Goal: Task Accomplishment & Management: Complete application form

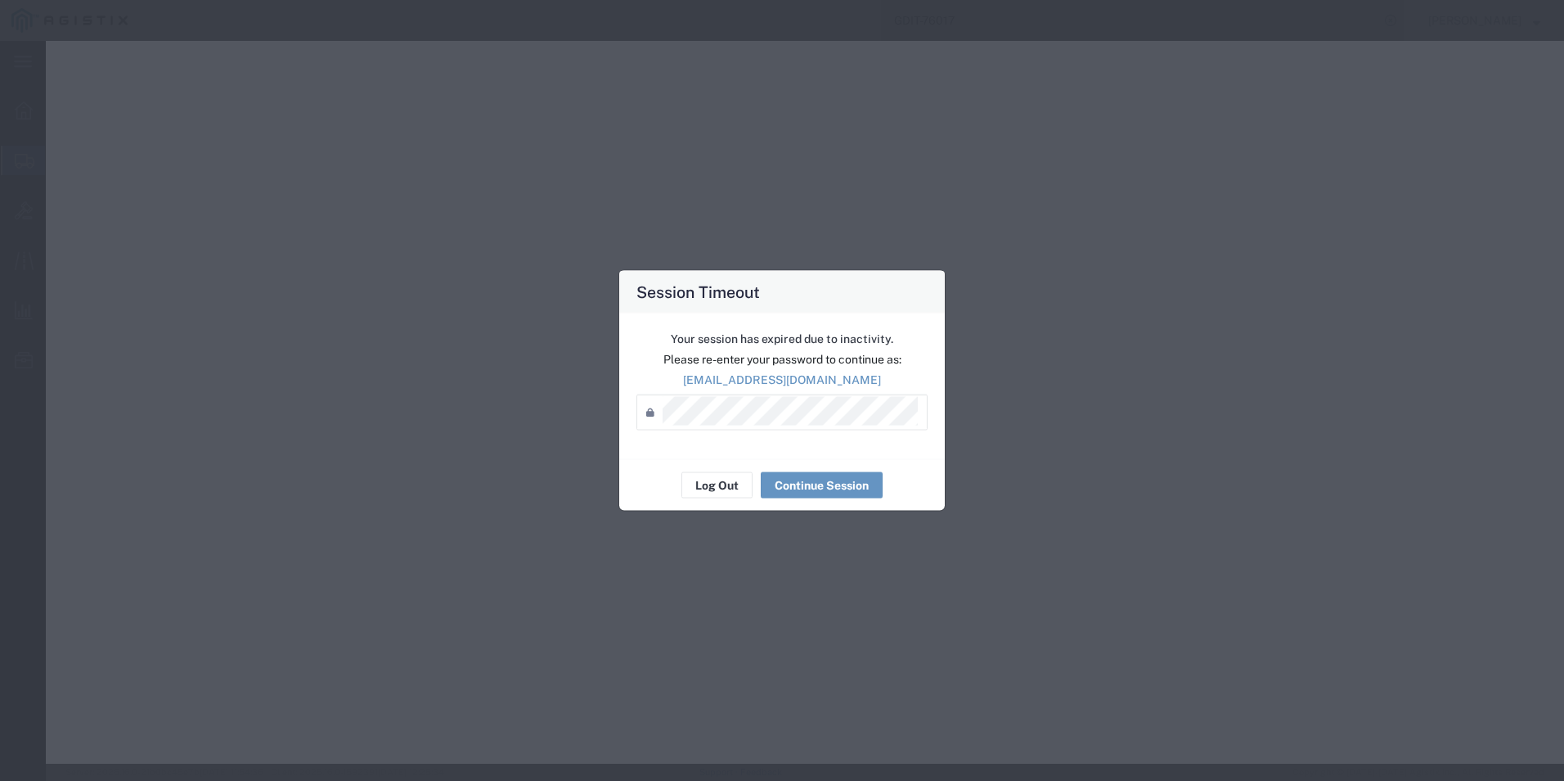
select select "PSNS"
click at [700, 487] on button "Log Out" at bounding box center [717, 485] width 71 height 26
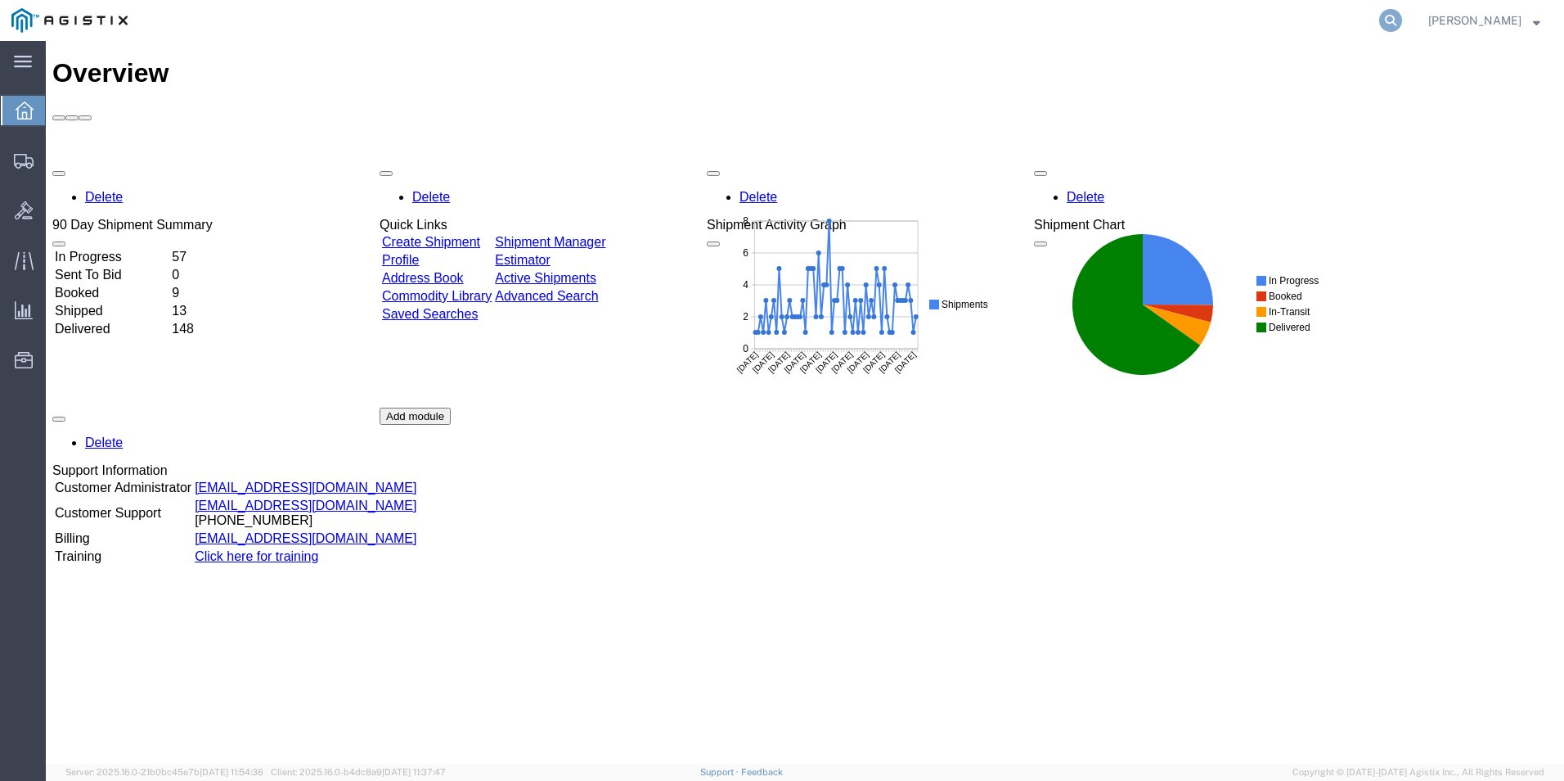
click at [1389, 20] on icon at bounding box center [1390, 20] width 23 height 23
type input "GDIT-75042"
click at [1388, 20] on icon at bounding box center [1390, 20] width 23 height 23
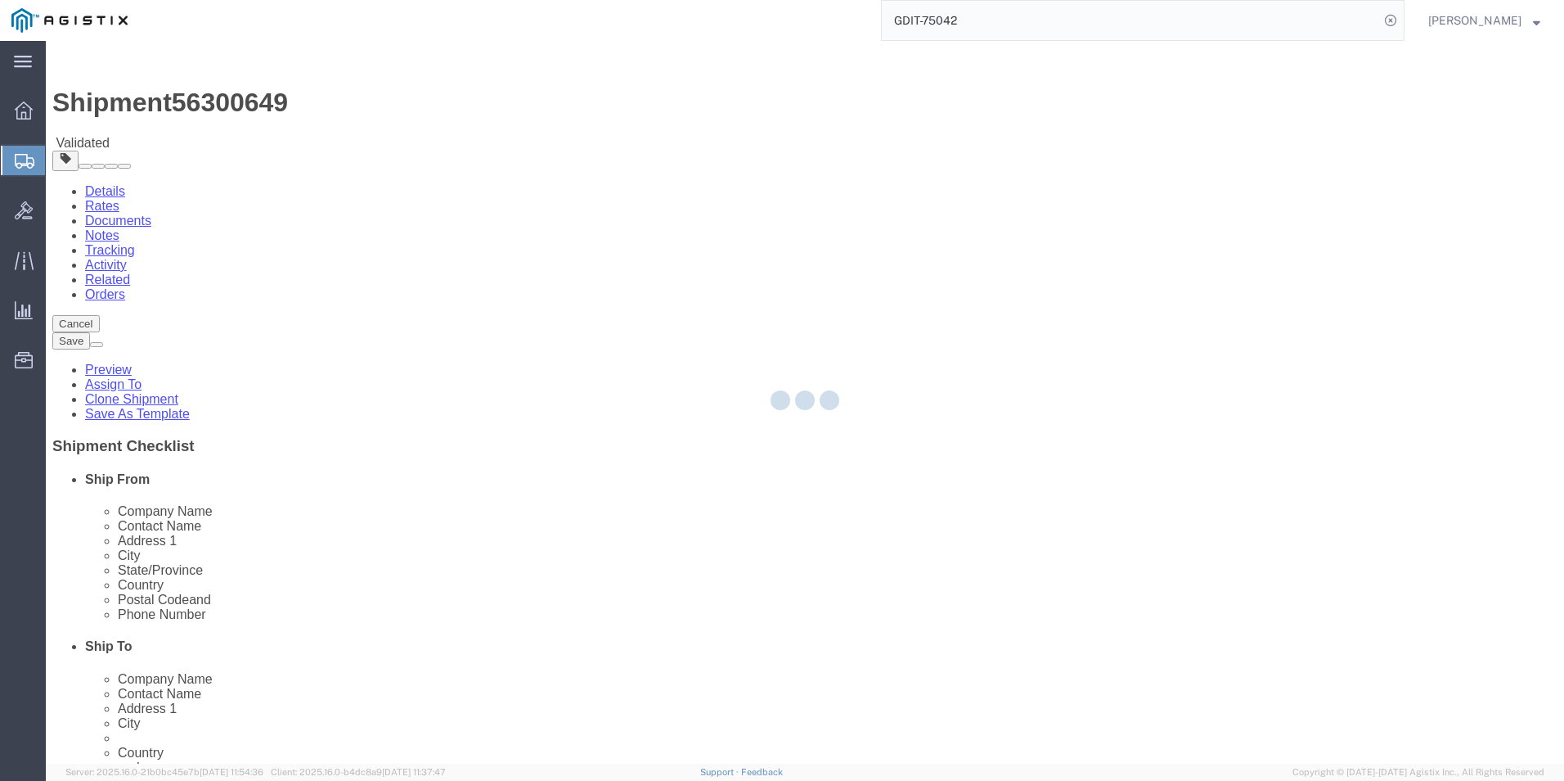
select select "69651"
select select
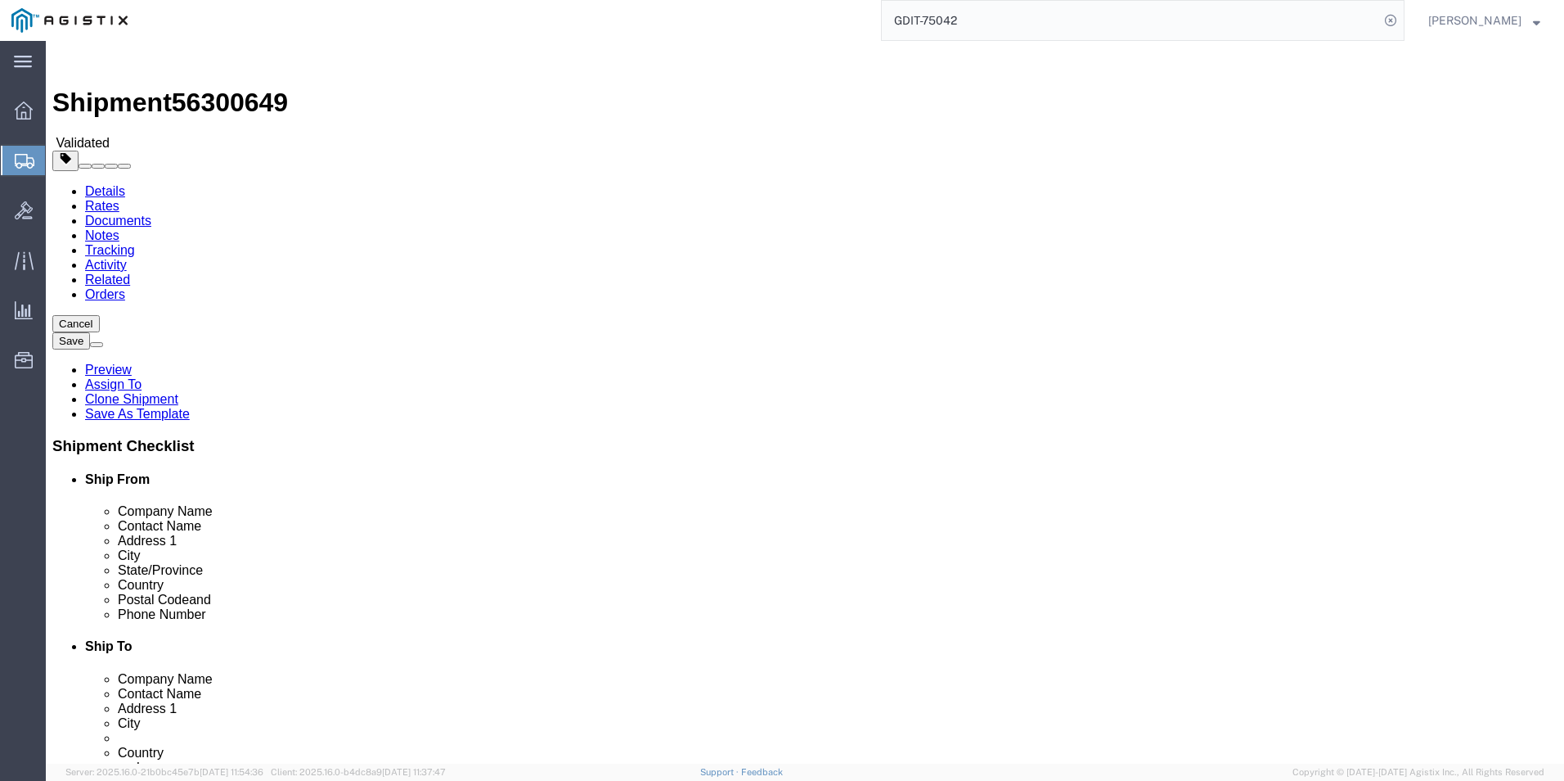
click button "Rate Shipment"
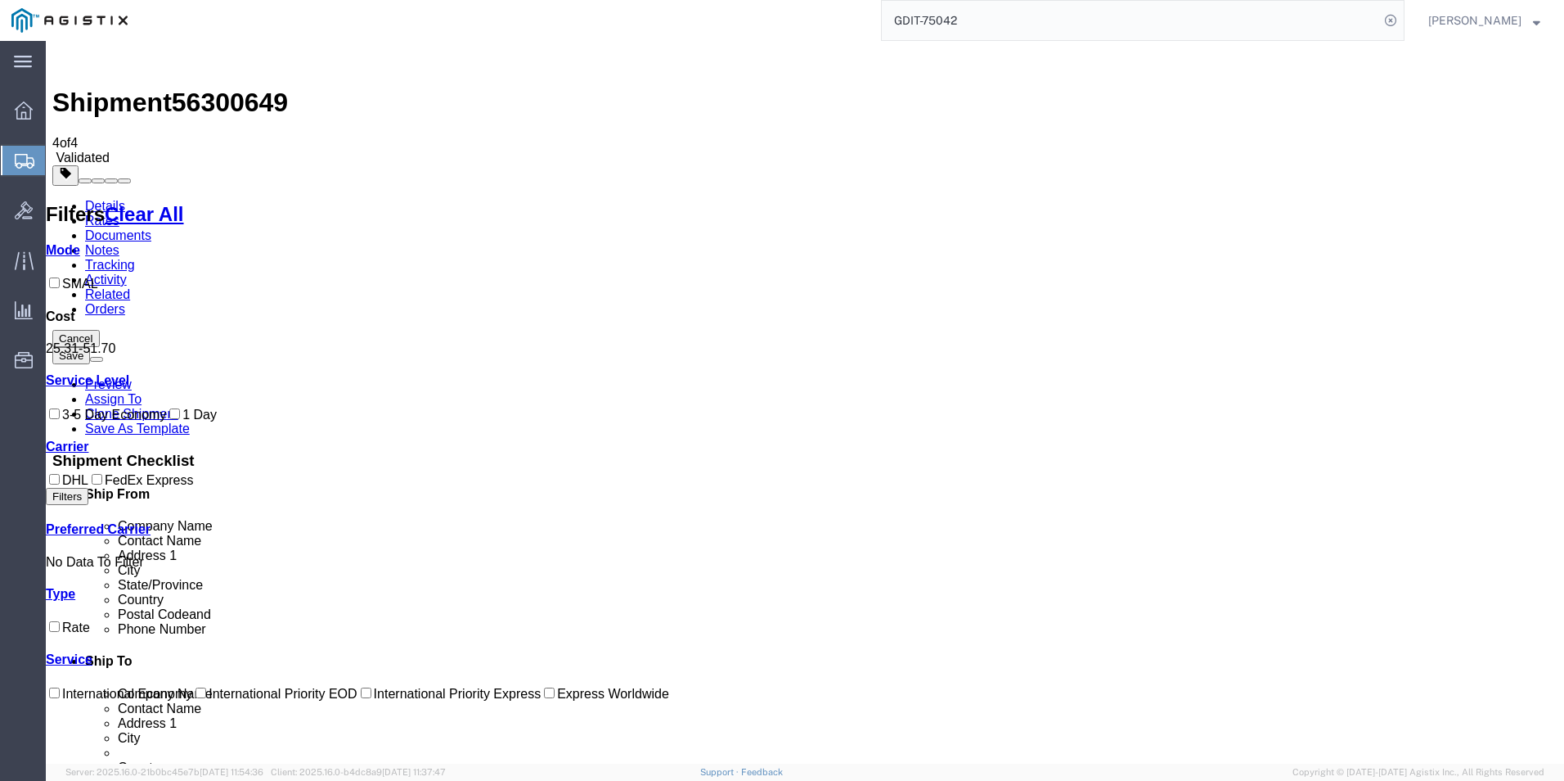
click at [88, 199] on link "Details" at bounding box center [105, 206] width 40 height 14
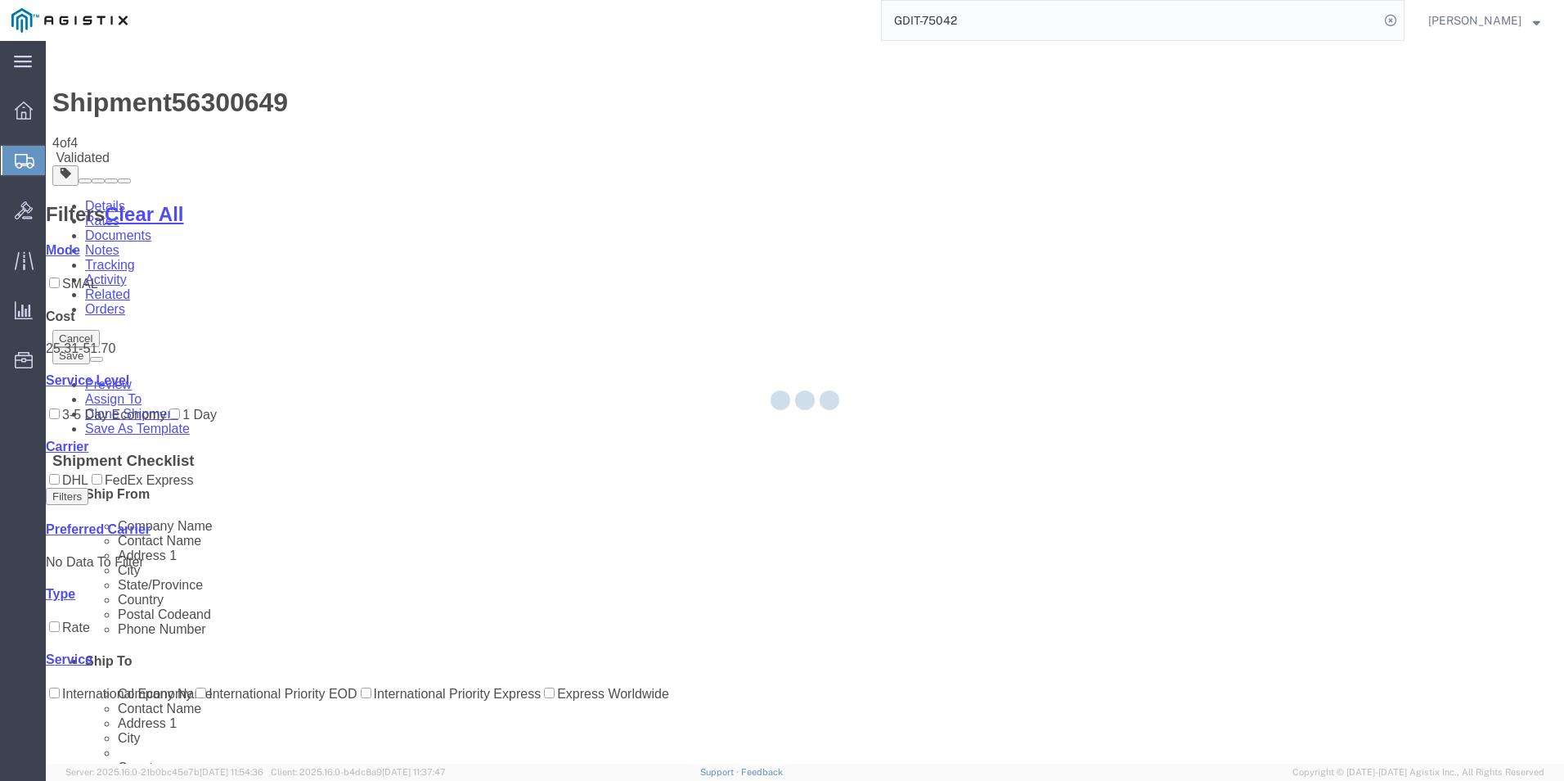
select select "69651"
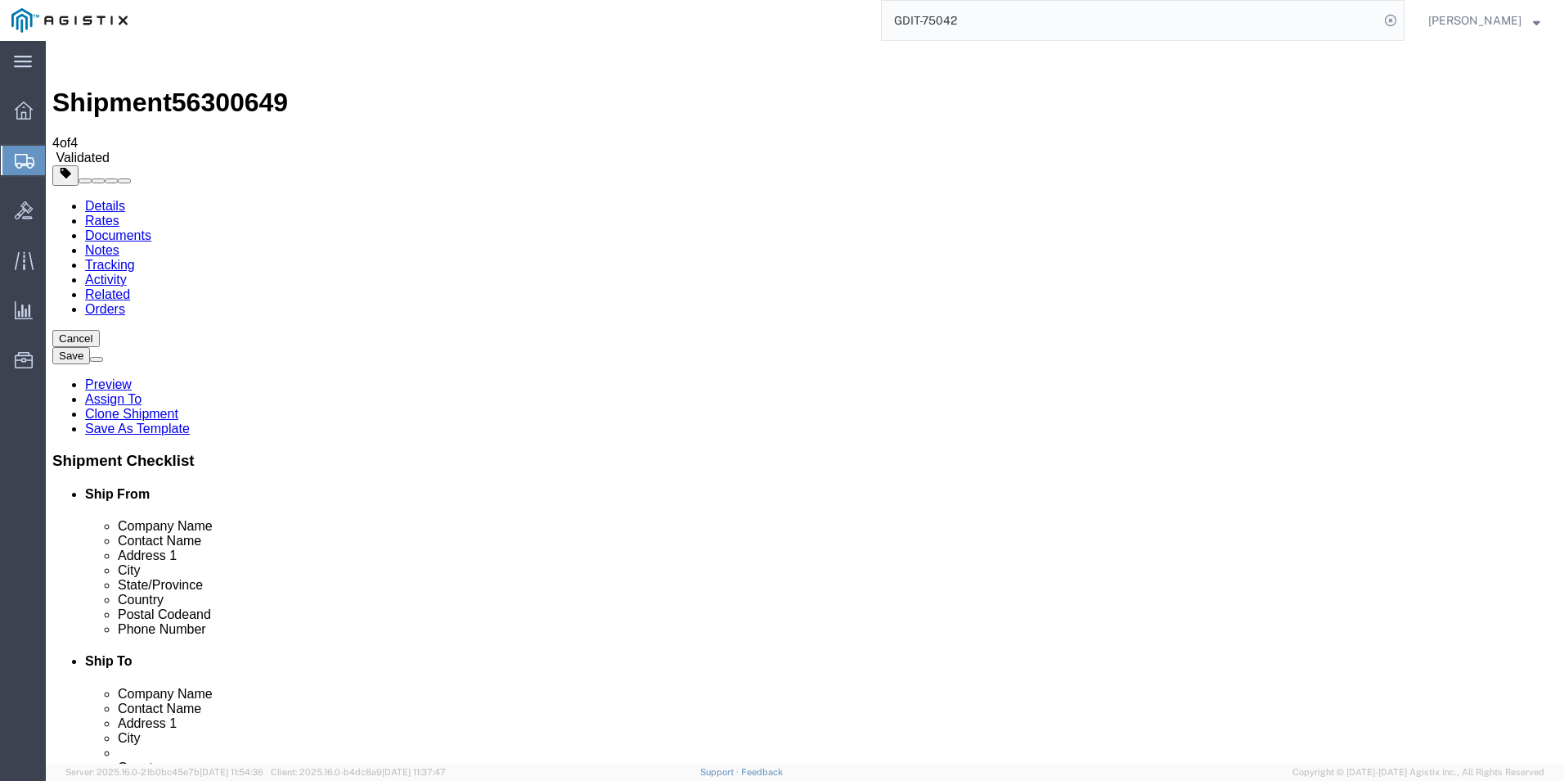
click link "ADDITIONAL INFORMATION"
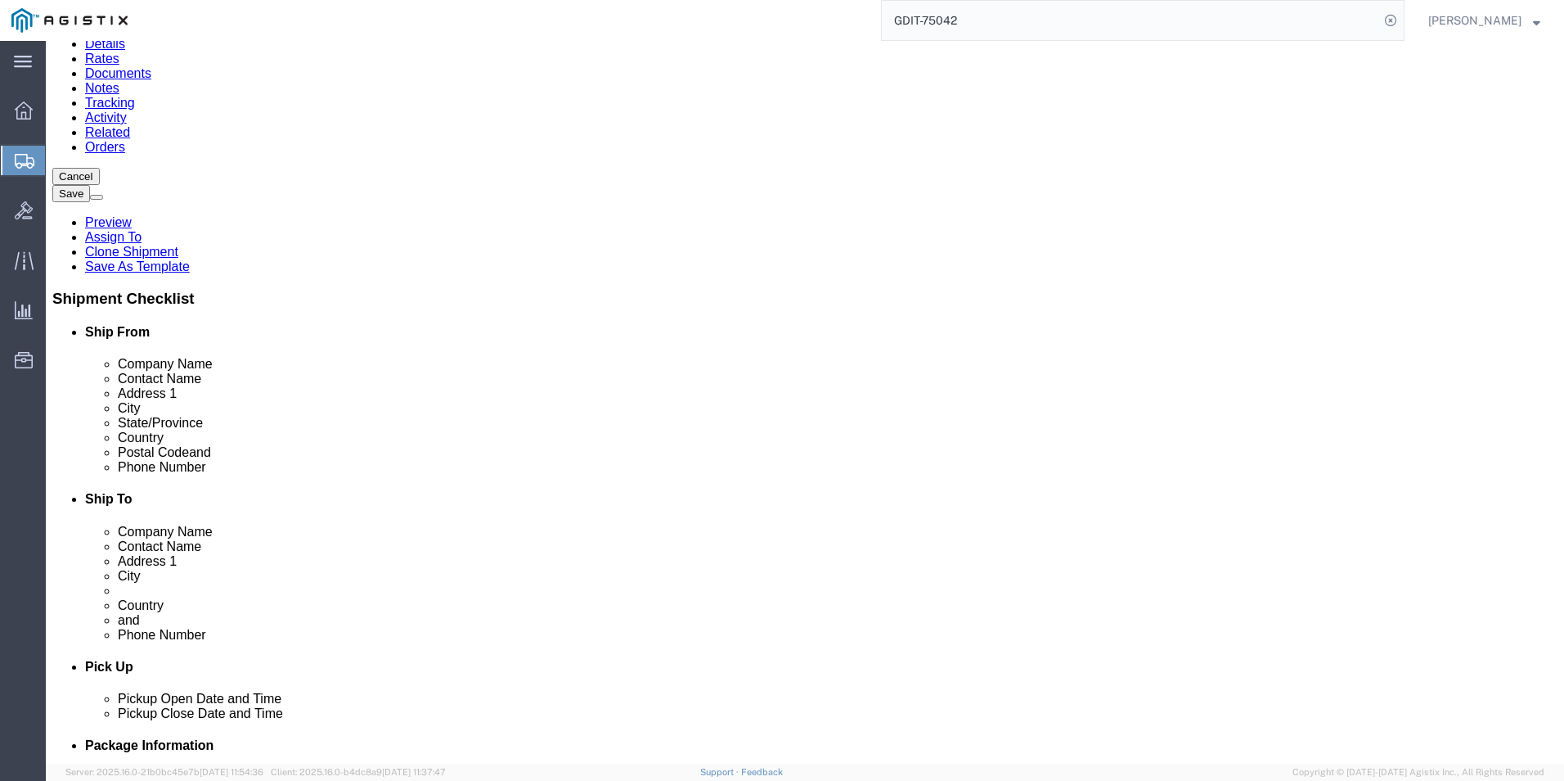
scroll to position [164, 0]
click input "x20250813003039"
type input "x20250814003039"
click icon
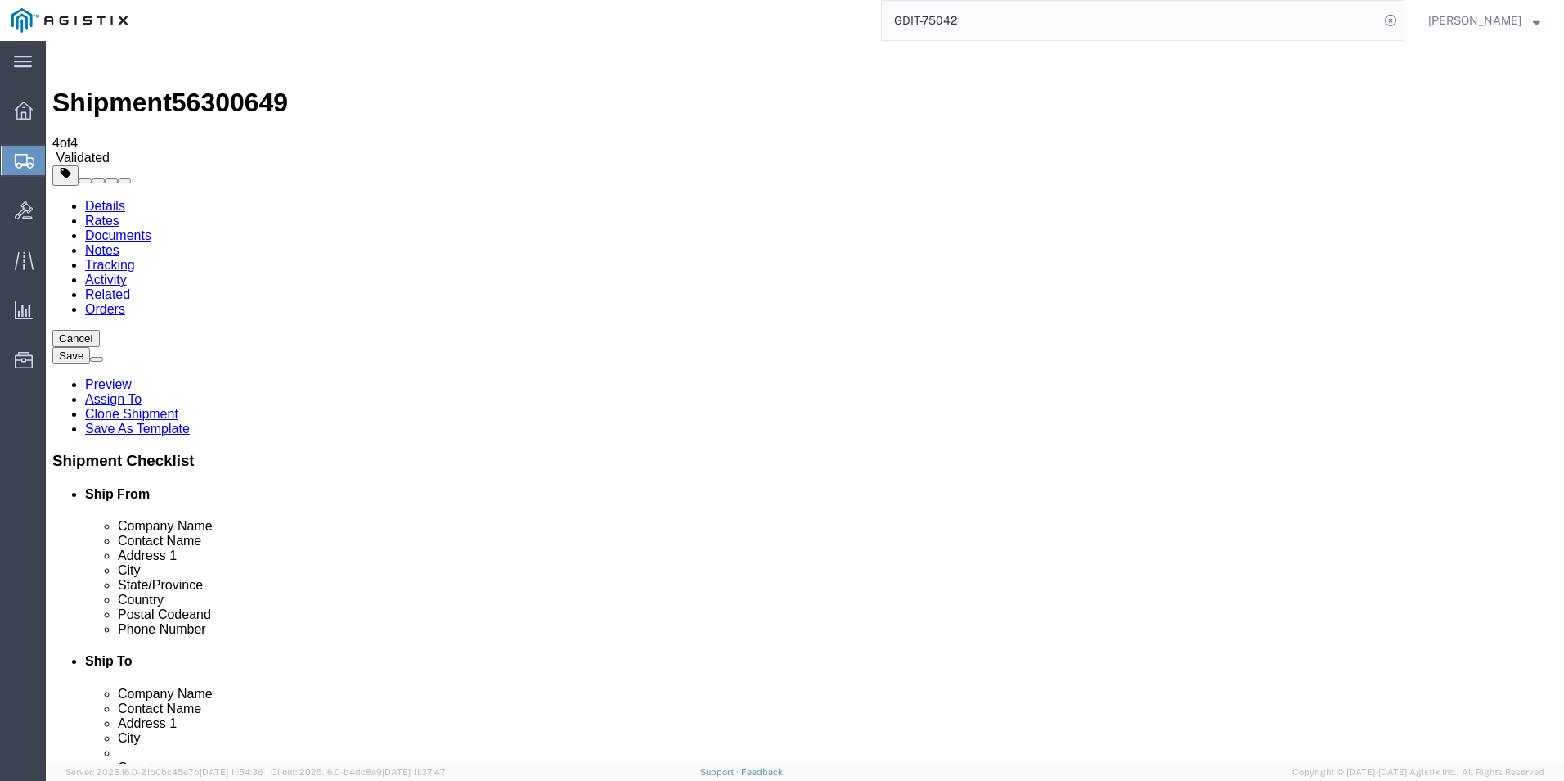
click dd "103.46 USD"
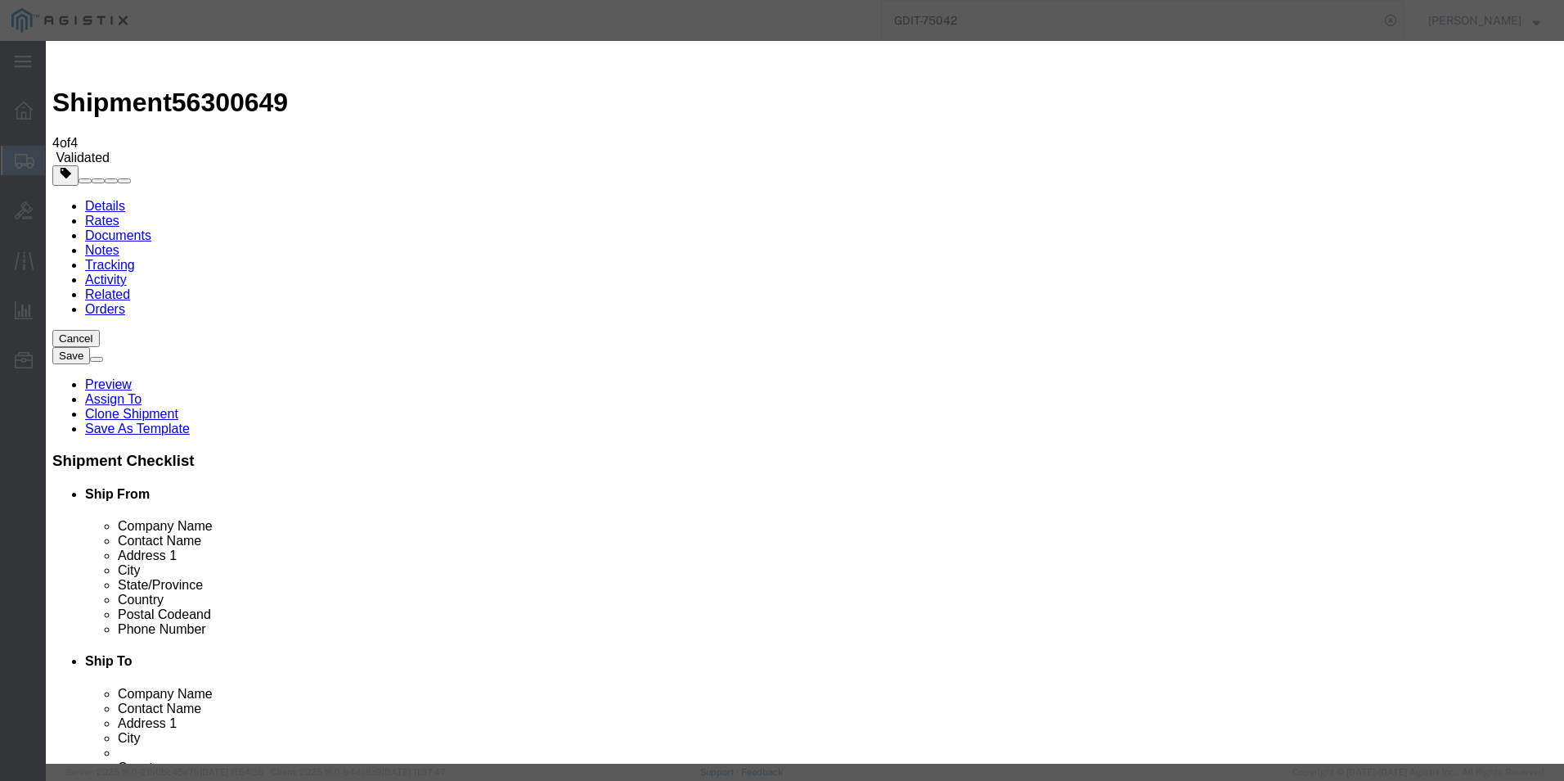
click button "Save & Close"
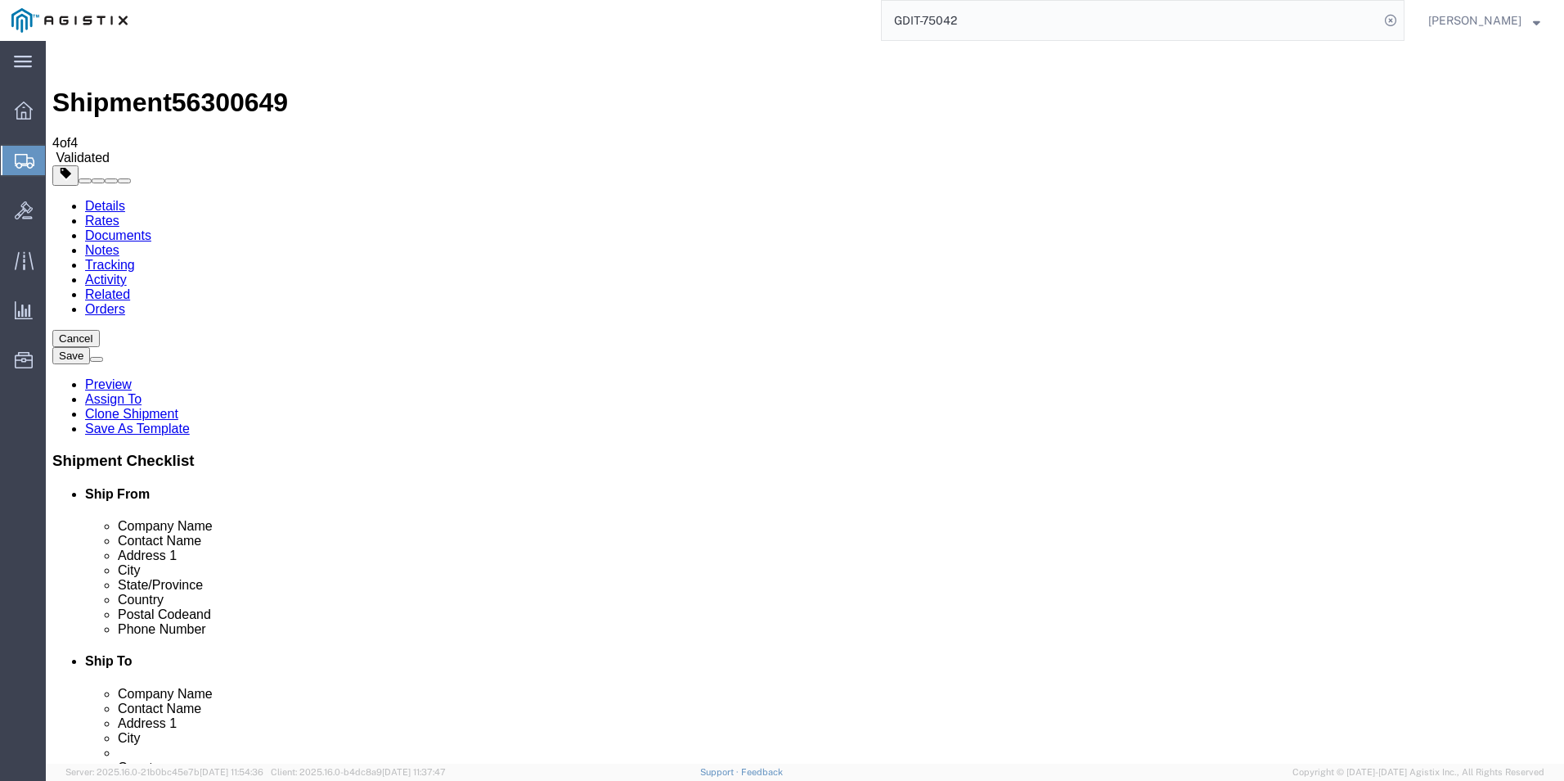
click link "Special Services"
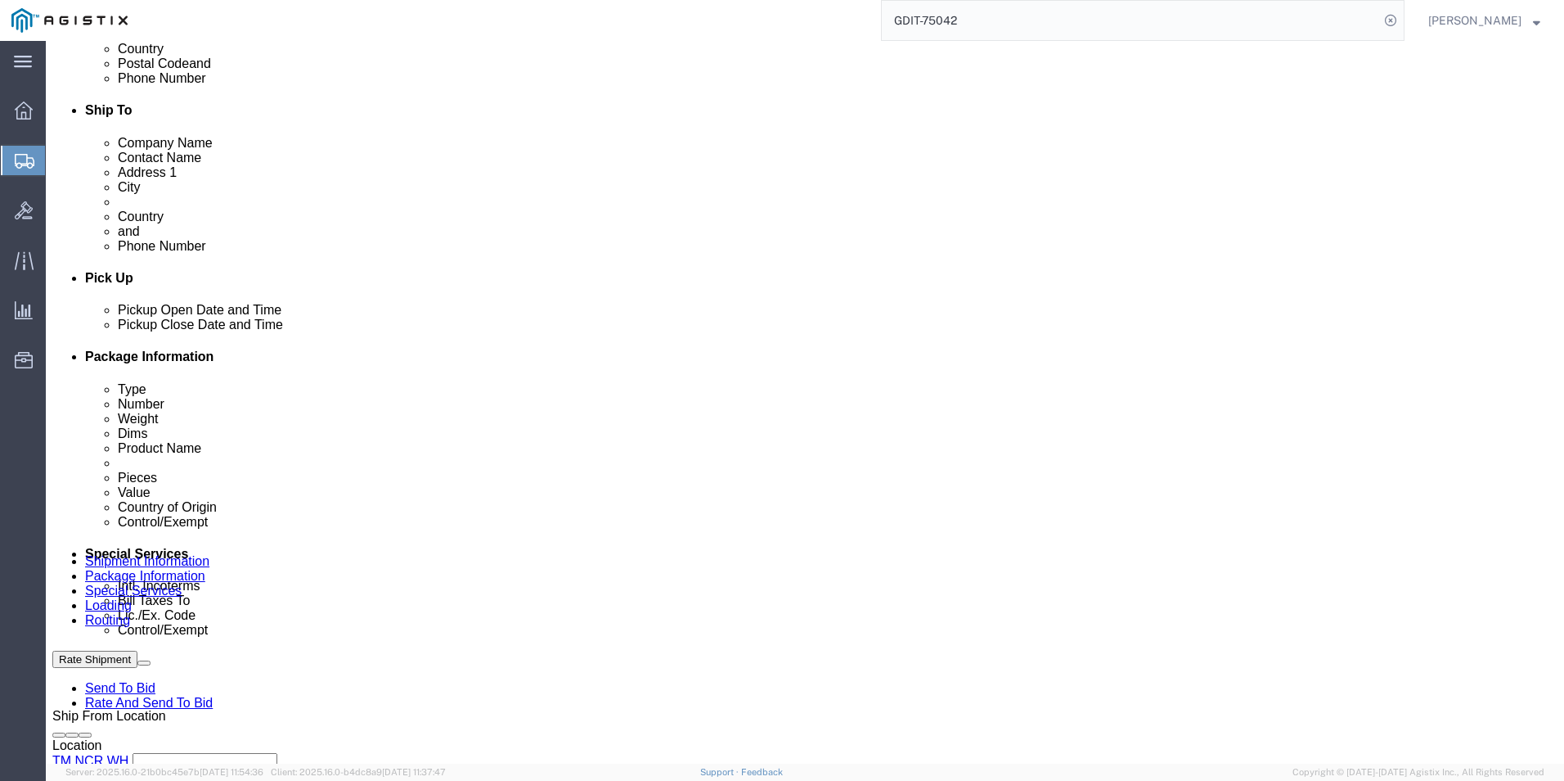
scroll to position [573, 0]
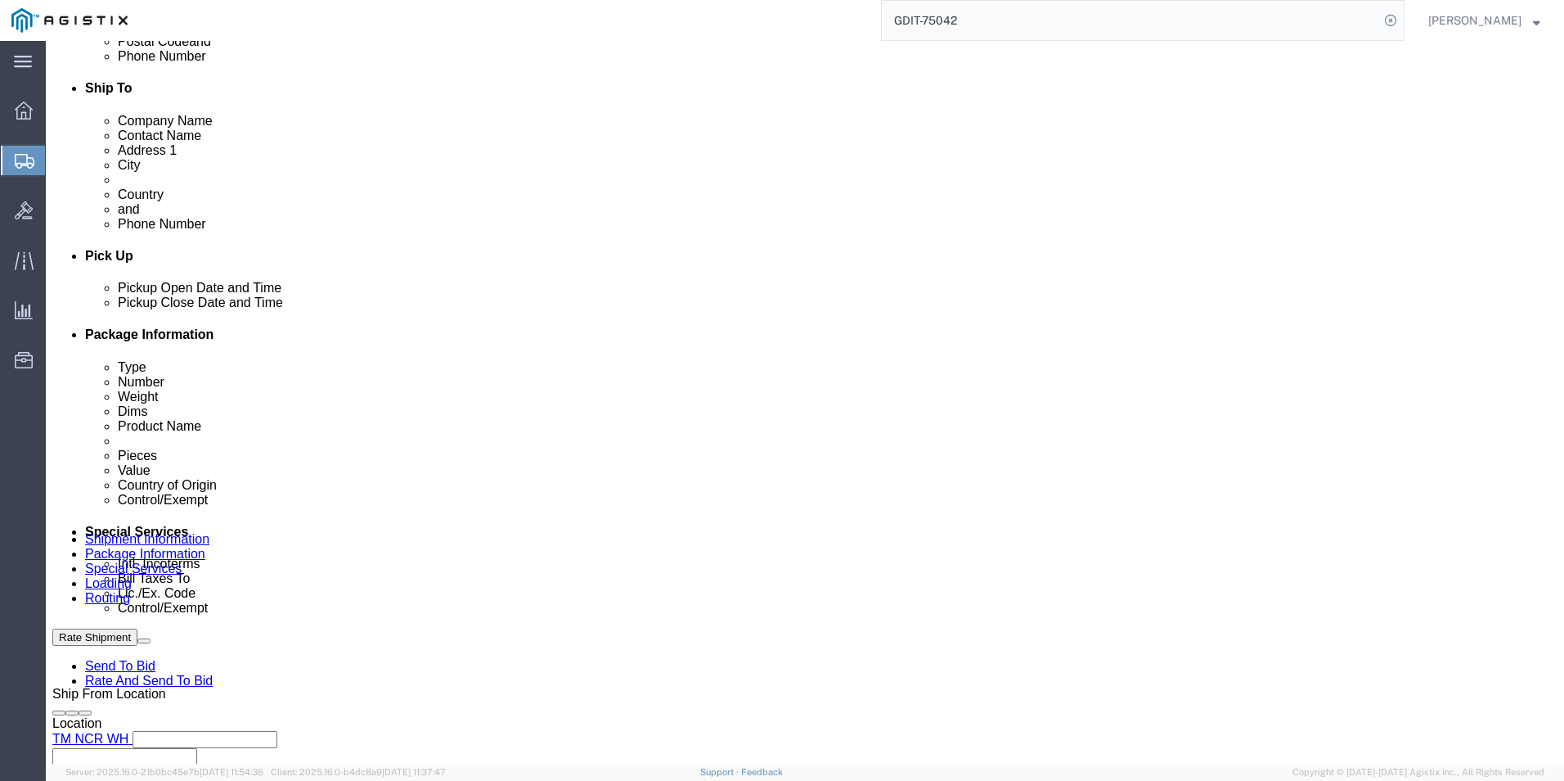
click select "Select Carriage Insurance Paid Carriage Paid To Cost and Freight Cost Insurance…"
click select "Select Recipient Account Sender/Shipper Third Party Account"
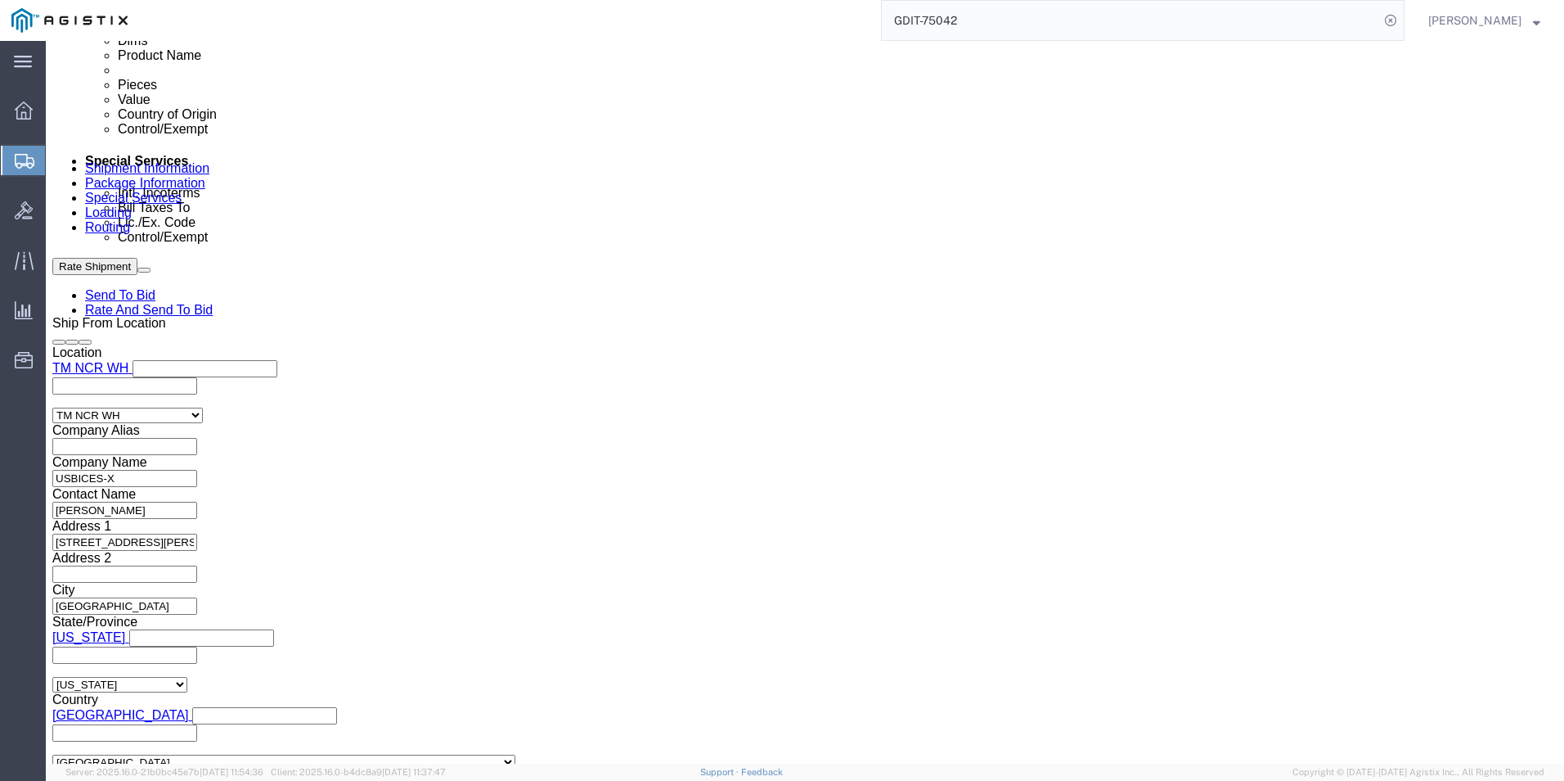
scroll to position [982, 0]
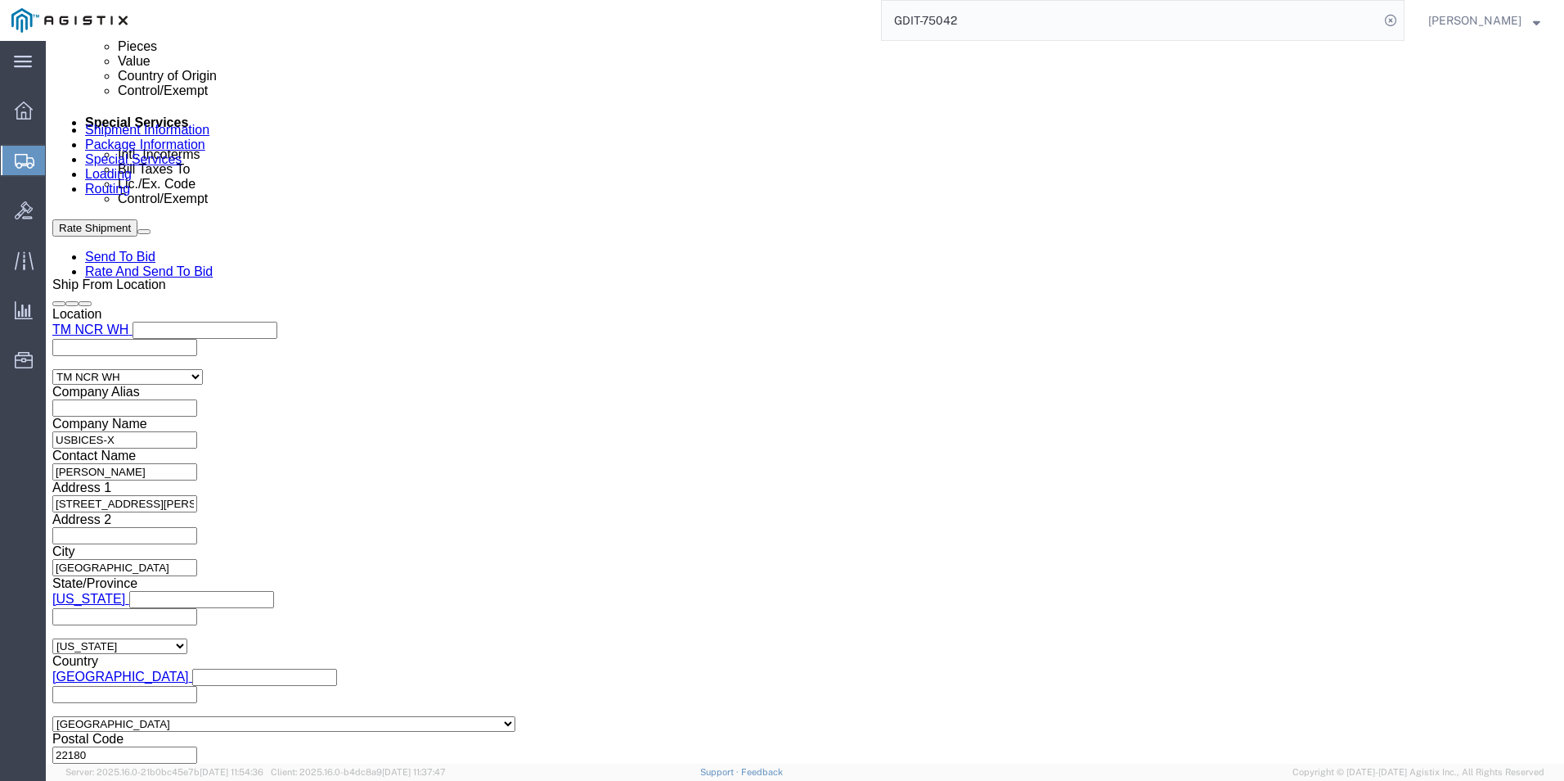
click input "No"
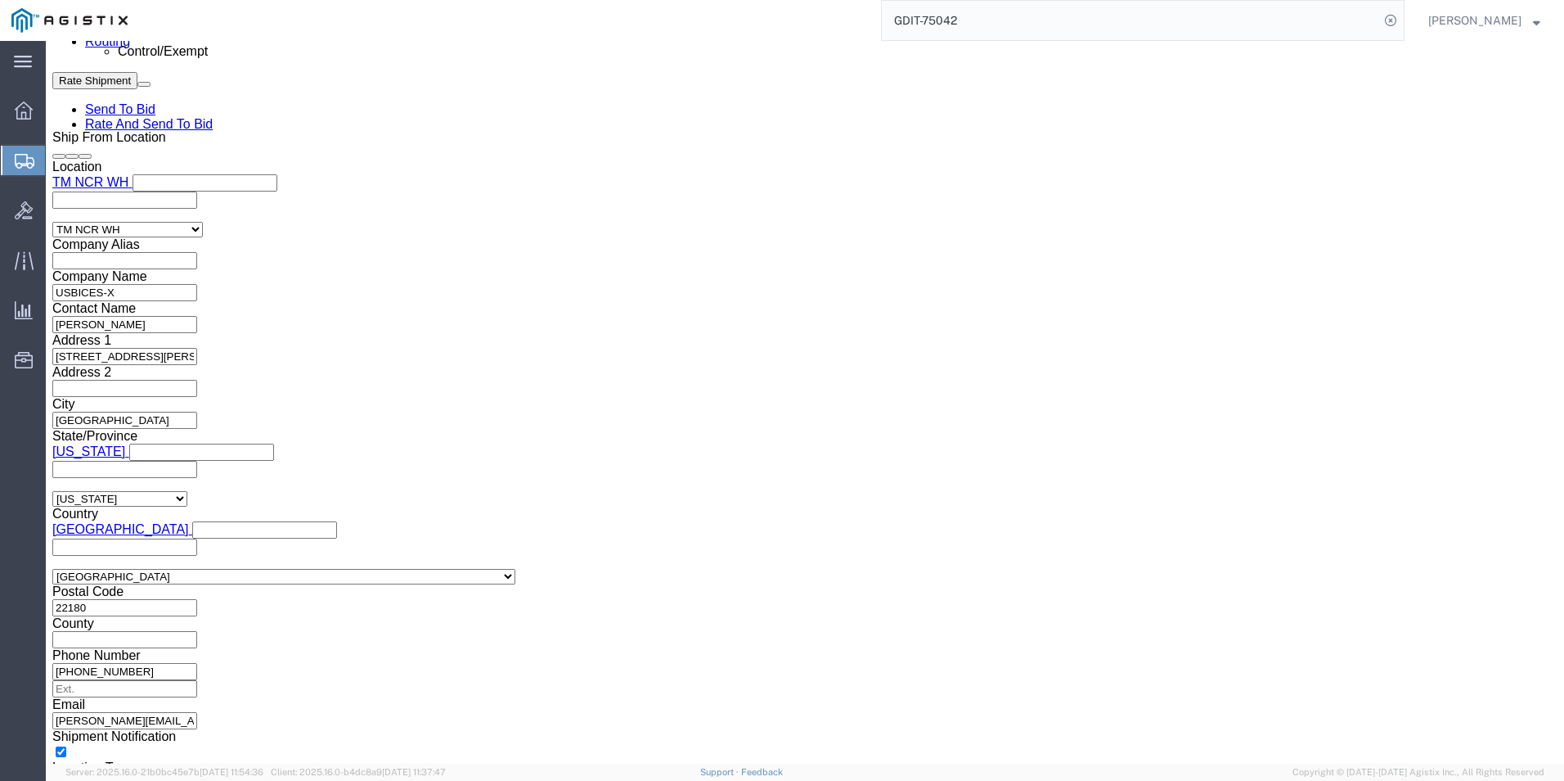
scroll to position [1145, 0]
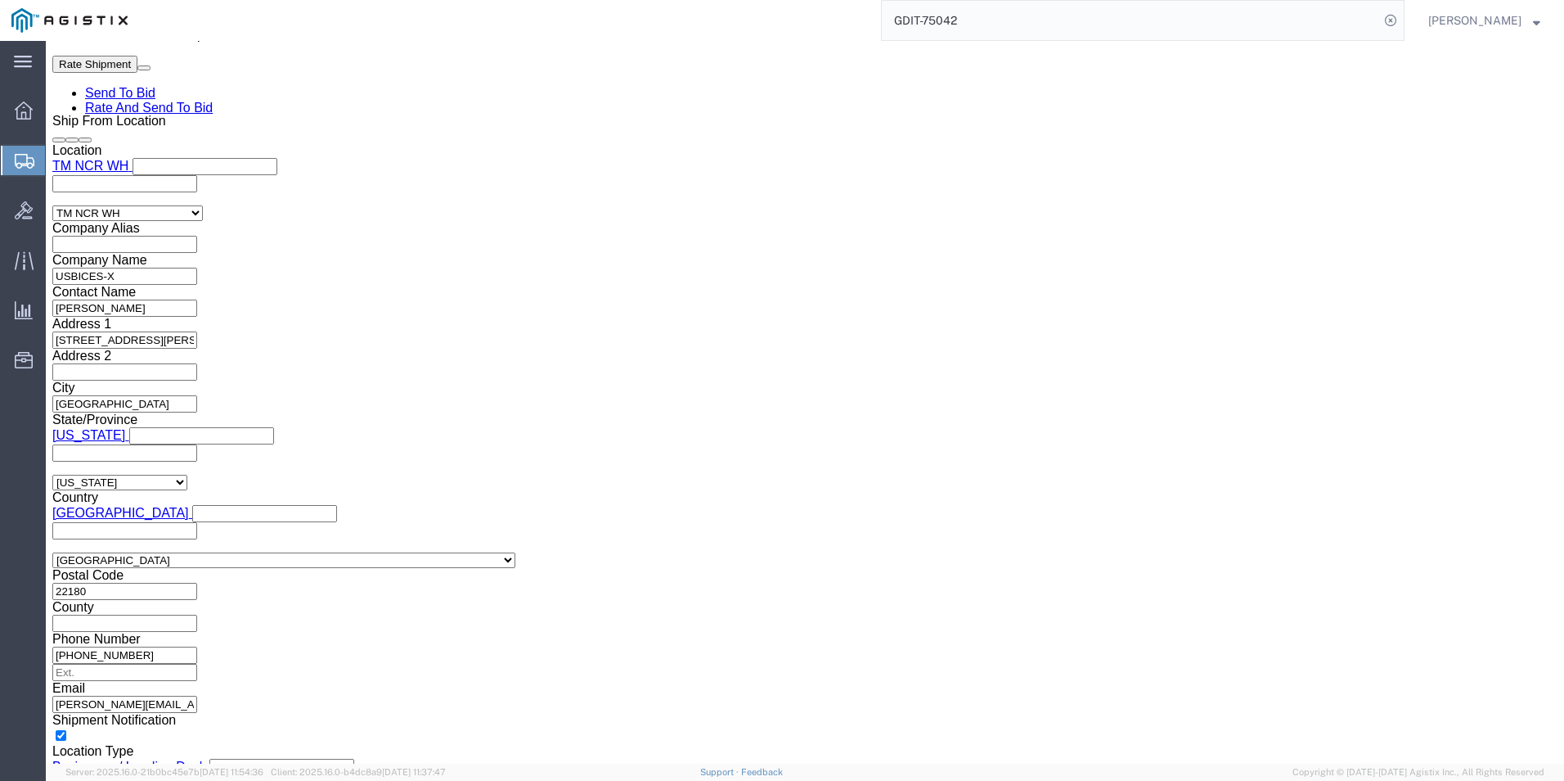
click input "x20240813003039"
click input "x20240814003039"
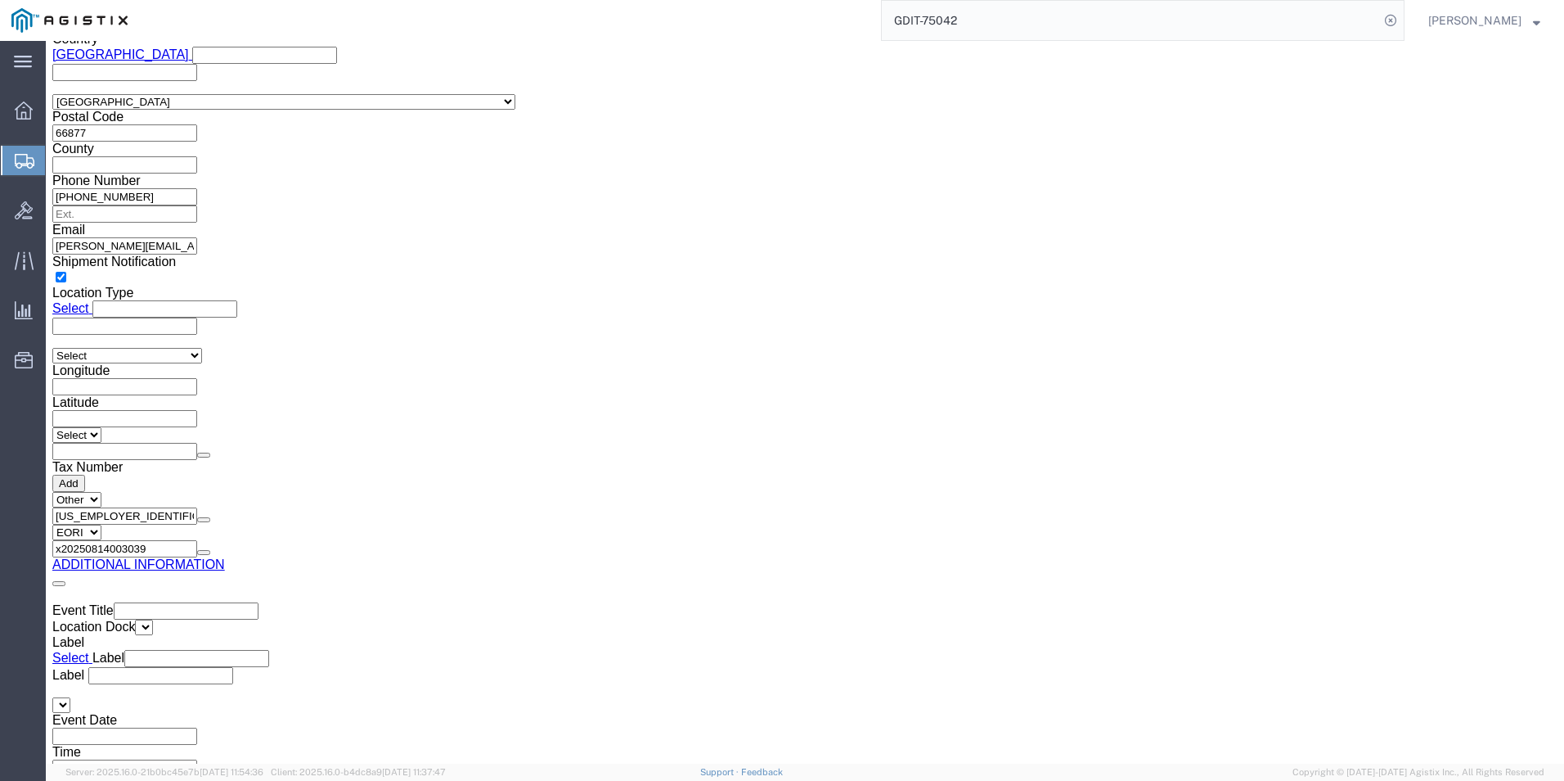
scroll to position [2719, 0]
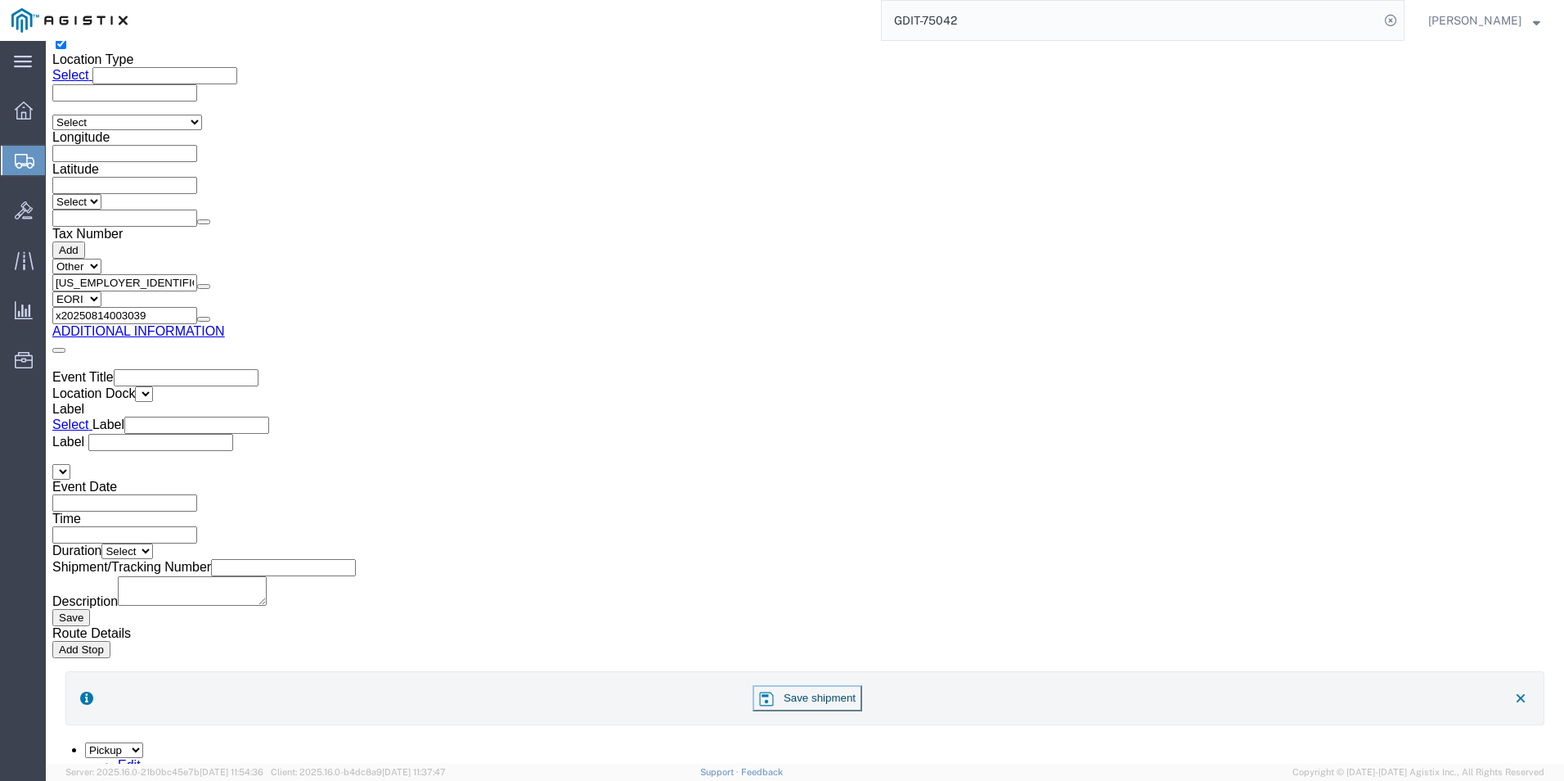
type input "x20240814003039"
click button "Rate Shipment"
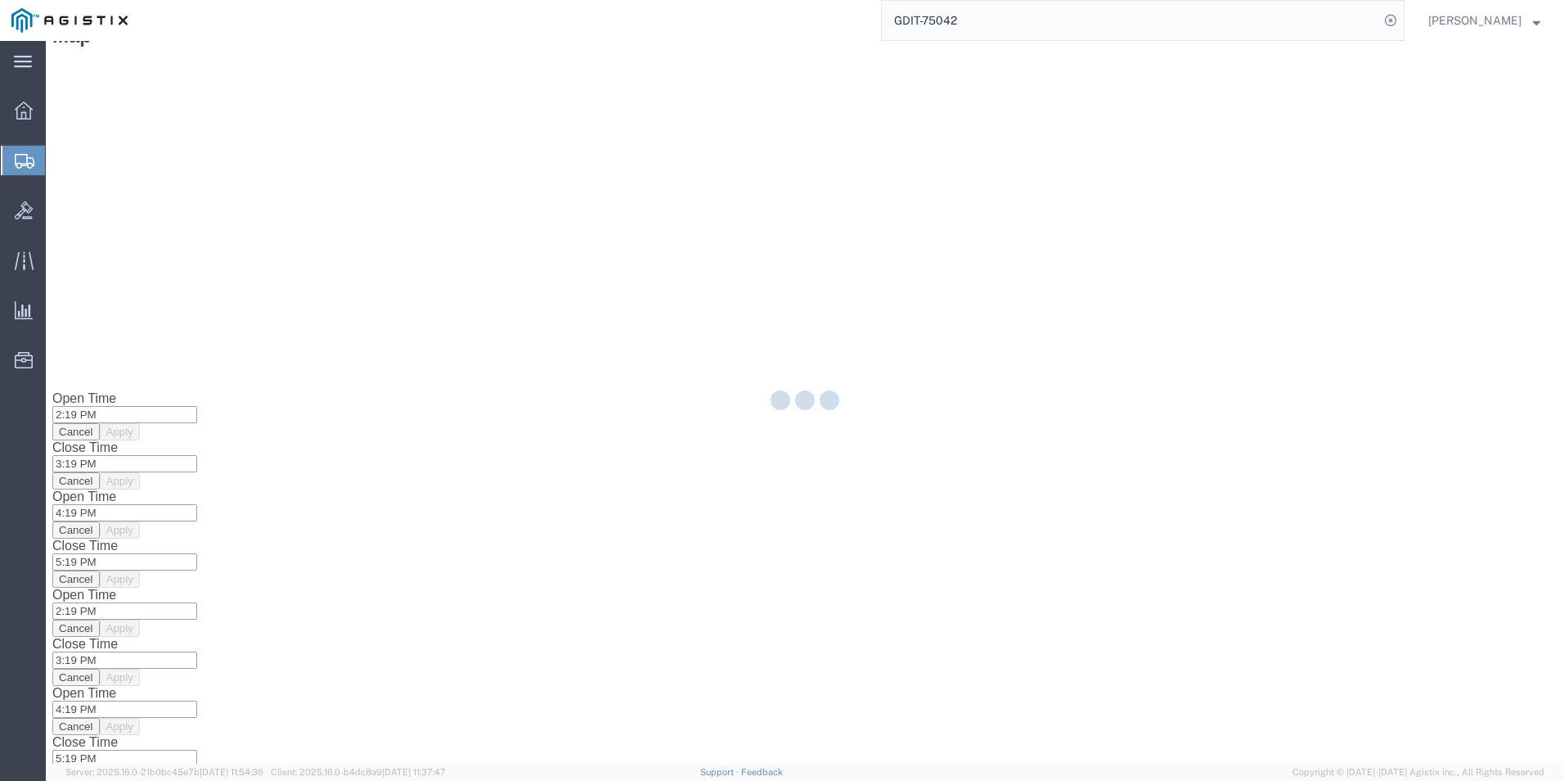
scroll to position [0, 0]
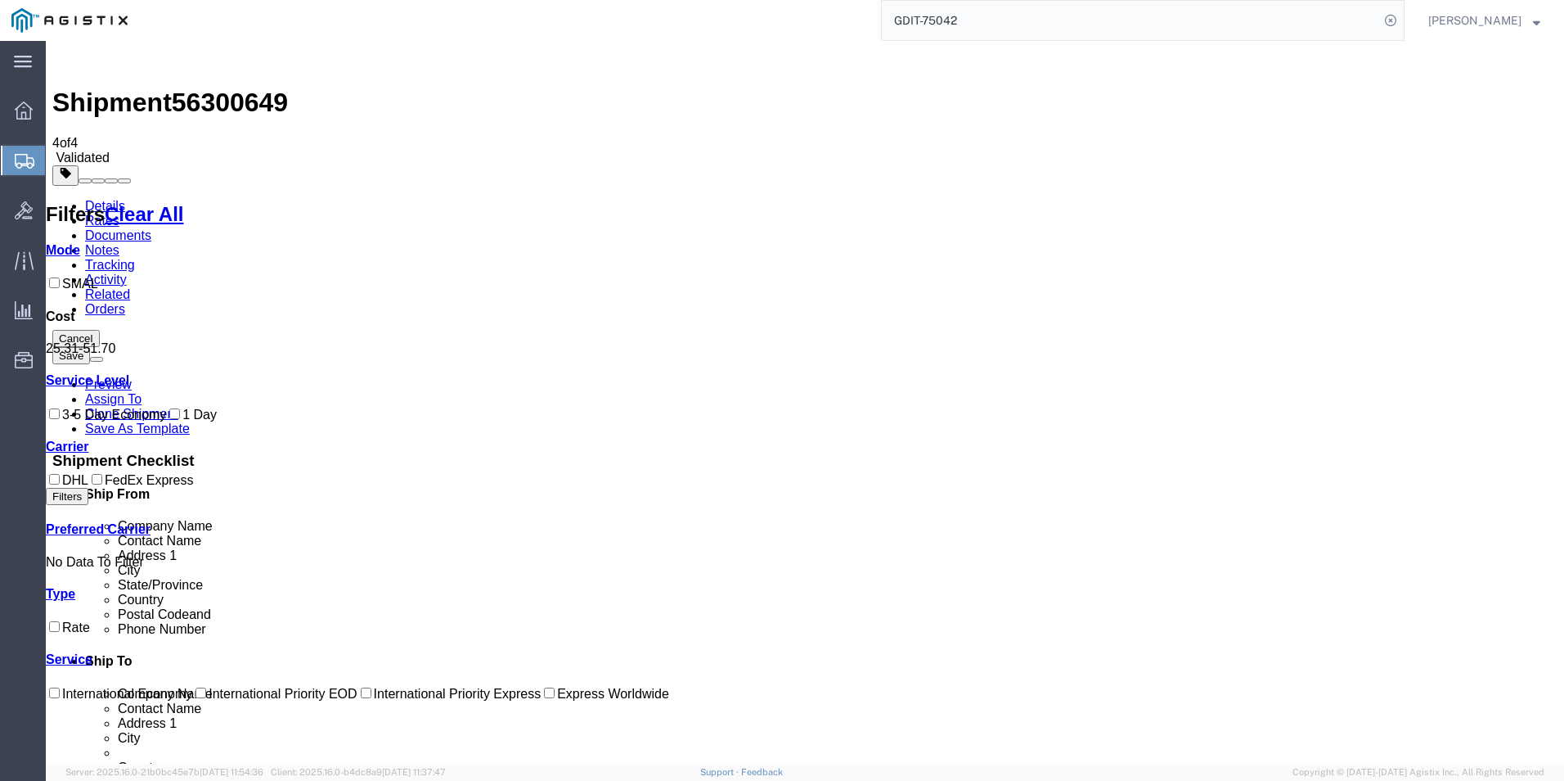
click at [96, 199] on link "Details" at bounding box center [105, 206] width 40 height 14
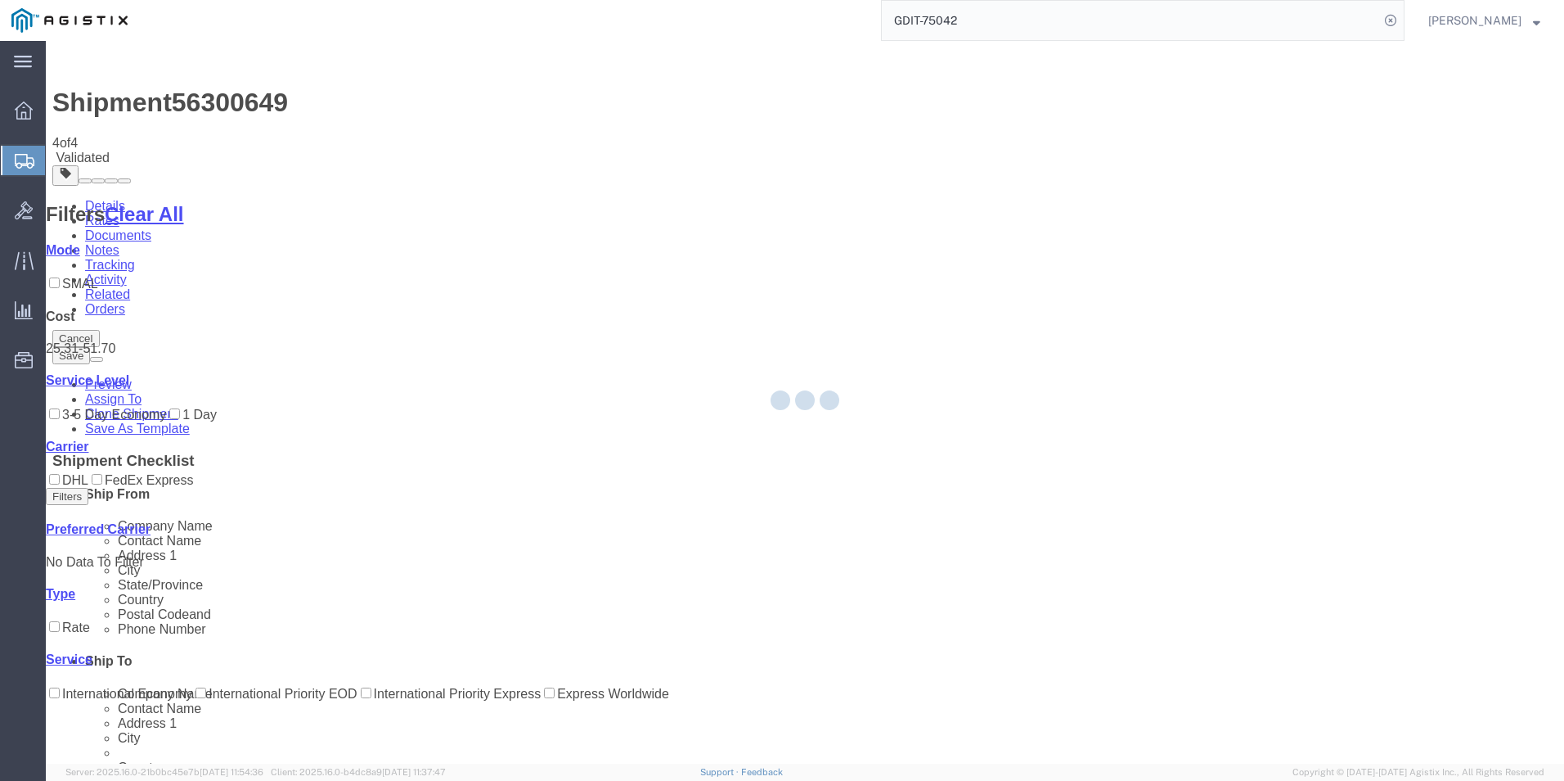
select select "69651"
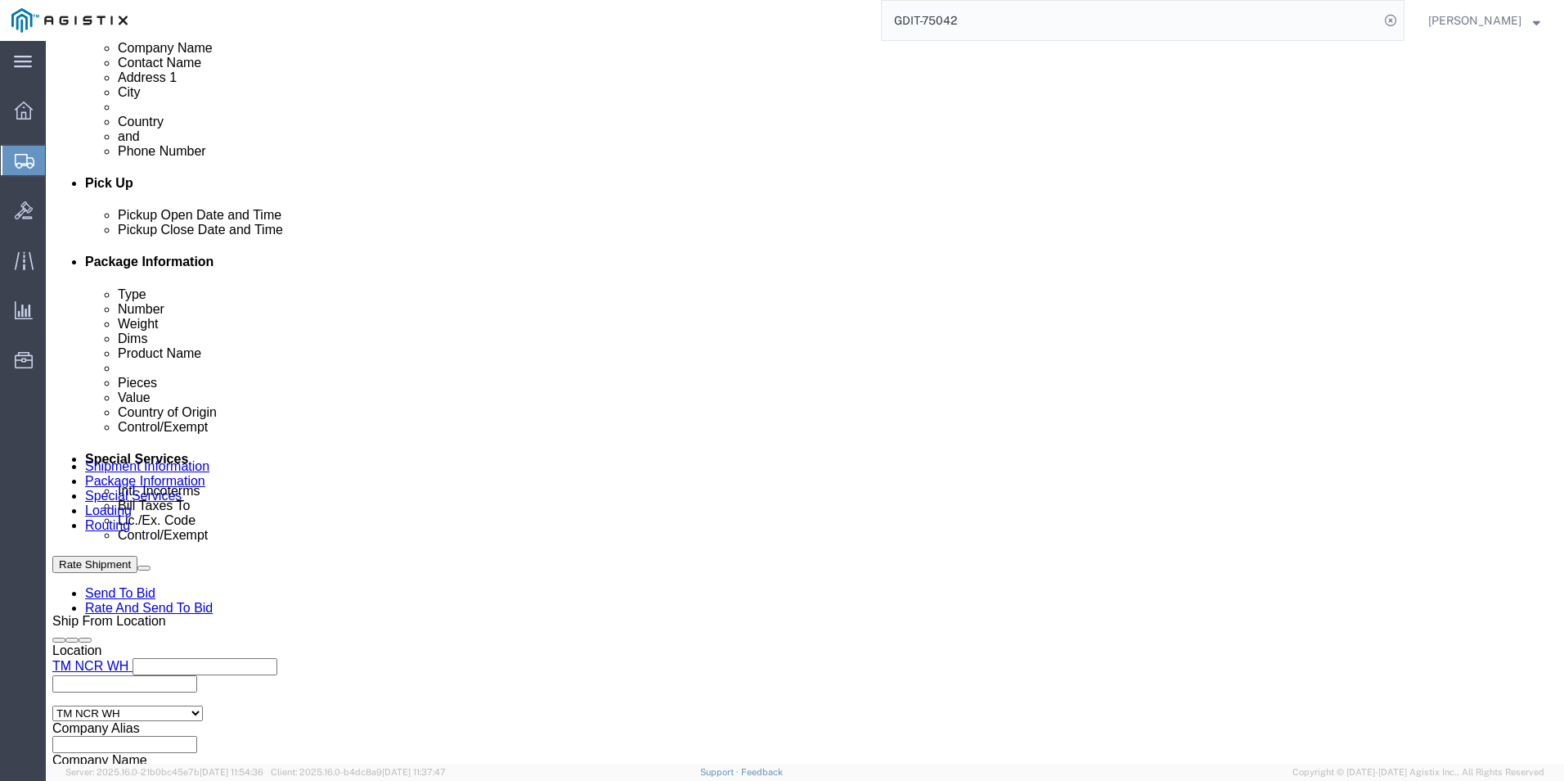
scroll to position [631, 0]
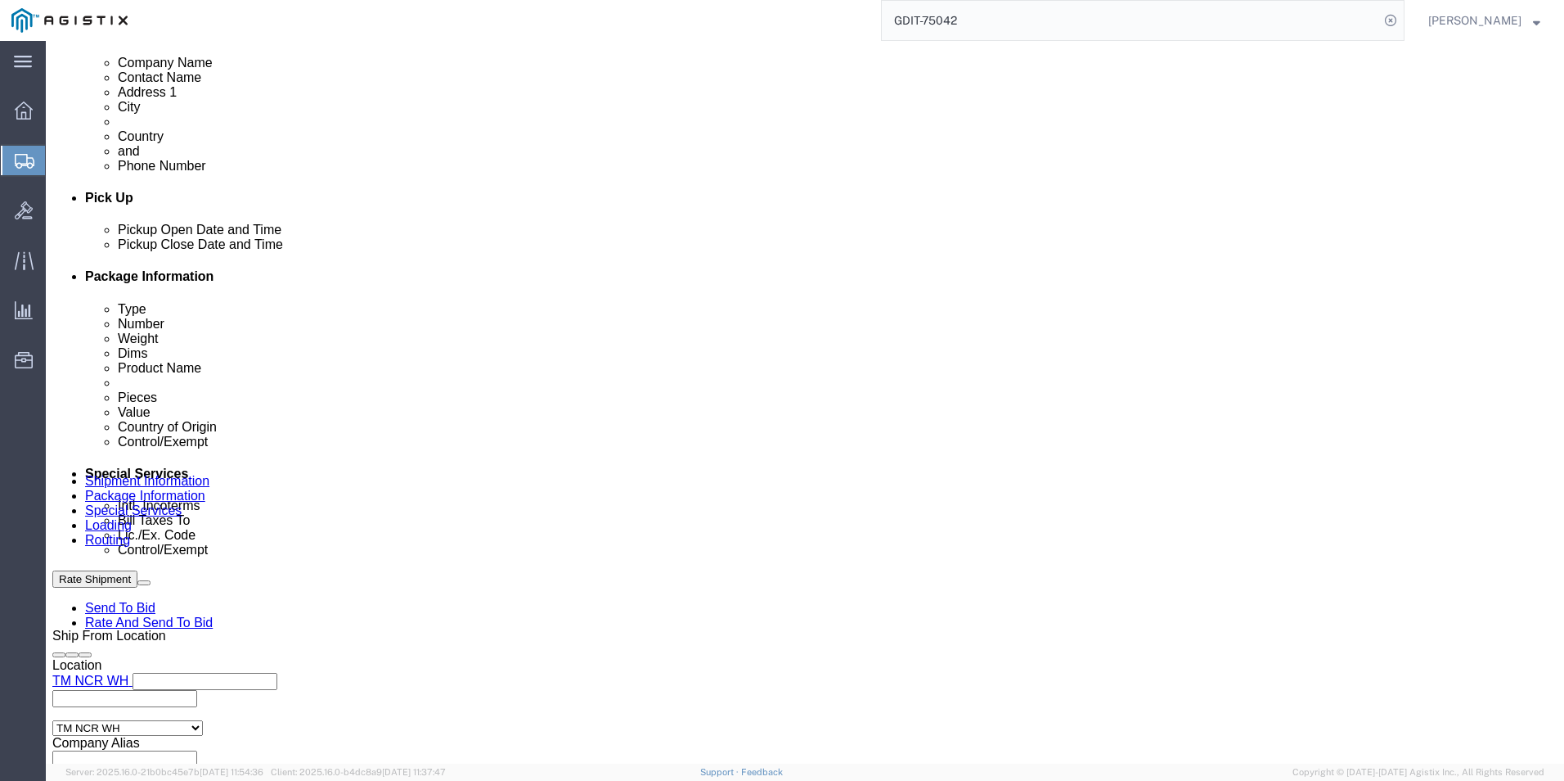
click button "Rate Shipment"
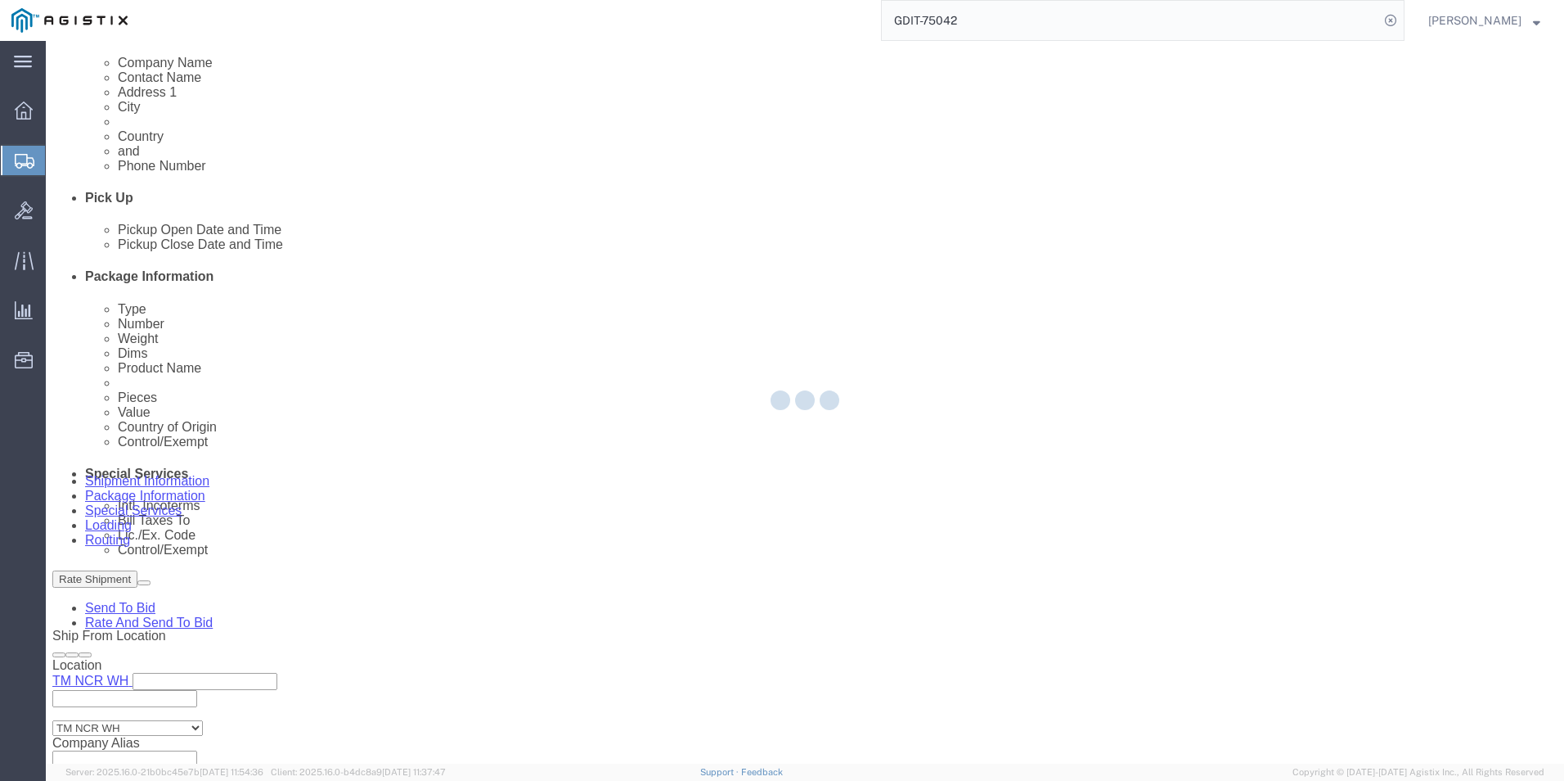
scroll to position [0, 0]
